Goal: Understand process/instructions

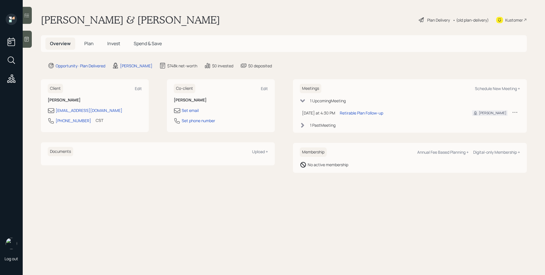
click at [88, 43] on span "Plan" at bounding box center [88, 43] width 9 height 6
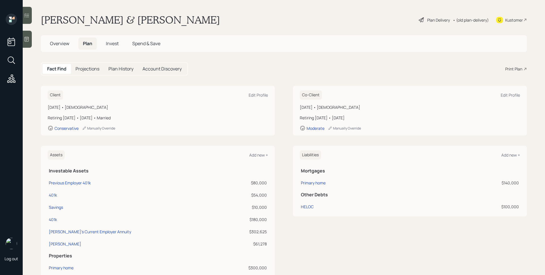
click at [111, 42] on span "Invest" at bounding box center [112, 43] width 13 height 6
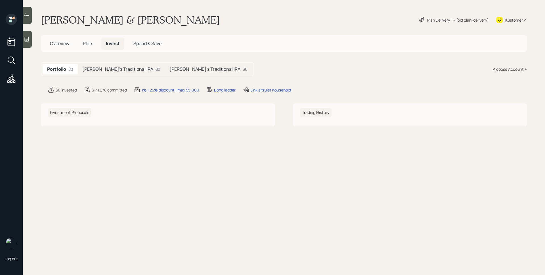
click at [108, 67] on h5 "[PERSON_NAME]'s Traditional IRA" at bounding box center [117, 68] width 71 height 5
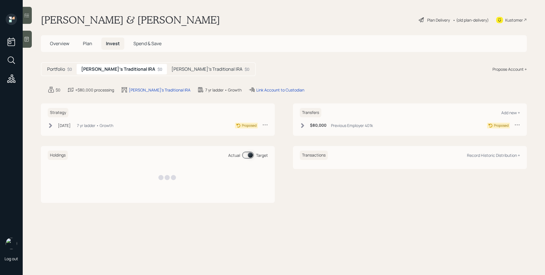
click at [168, 66] on div "[PERSON_NAME]'s Traditional IRA $0" at bounding box center [210, 69] width 87 height 10
click at [51, 67] on h5 "Portfolio" at bounding box center [56, 68] width 18 height 5
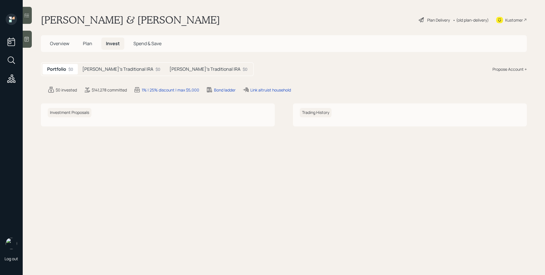
click at [87, 40] on span "Plan" at bounding box center [87, 43] width 9 height 6
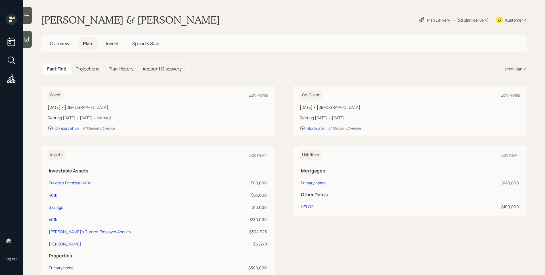
click at [419, 16] on div "Plan Delivery • (old plan-delivery)" at bounding box center [453, 20] width 71 height 12
click at [427, 18] on div "Plan Delivery" at bounding box center [438, 20] width 23 height 6
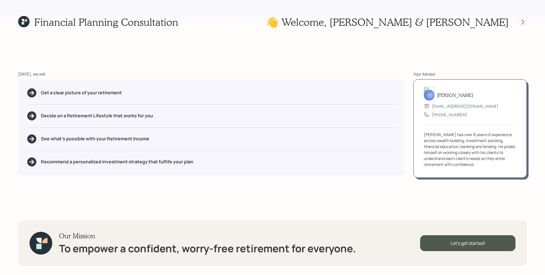
click at [523, 23] on icon at bounding box center [523, 22] width 6 height 6
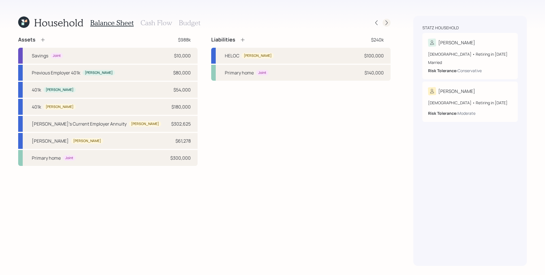
click at [386, 22] on icon at bounding box center [386, 23] width 6 height 6
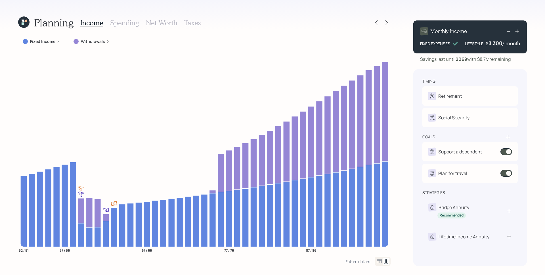
click at [106, 42] on icon at bounding box center [107, 41] width 3 height 3
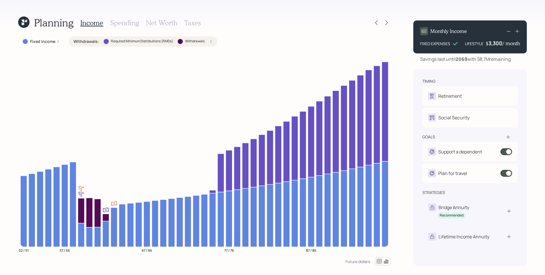
click at [210, 45] on div "Withdrawals : Required Minimum Distributions (RMDs) Withdrawals" at bounding box center [143, 41] width 148 height 10
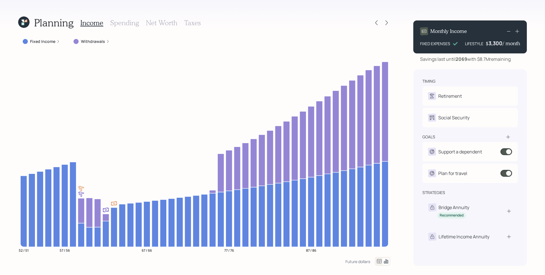
click at [127, 20] on h3 "Spending" at bounding box center [124, 23] width 29 height 8
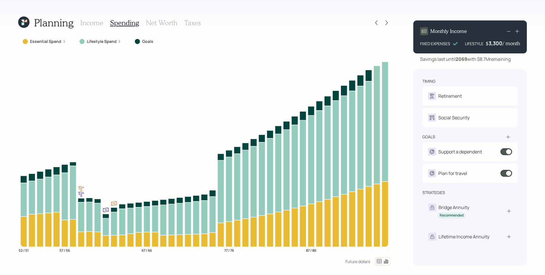
click at [96, 43] on label "Lifestyle Spend" at bounding box center [102, 42] width 30 height 6
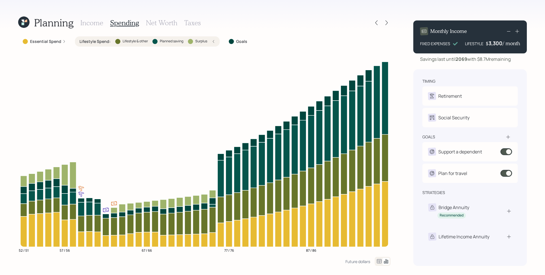
click at [96, 43] on label "Lifestyle Spend :" at bounding box center [94, 42] width 31 height 6
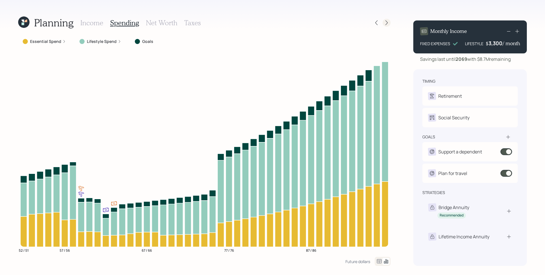
click at [388, 22] on icon at bounding box center [386, 23] width 6 height 6
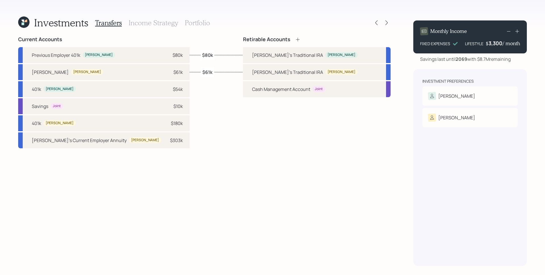
click at [388, 22] on icon at bounding box center [386, 23] width 6 height 6
